Goal: Find specific page/section: Find specific page/section

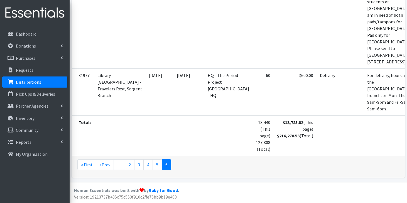
scroll to position [1157, 0]
click at [19, 70] on p "Requests" at bounding box center [25, 70] width 18 height 6
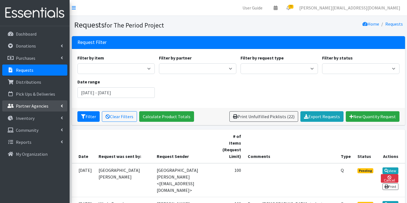
click at [54, 102] on link "Partner Agencies" at bounding box center [34, 106] width 65 height 11
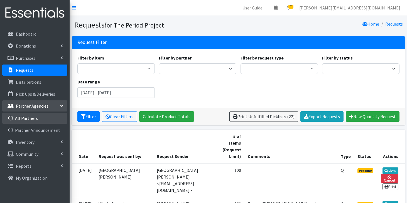
click at [40, 118] on link "All Partners" at bounding box center [34, 118] width 65 height 11
